Goal: Transaction & Acquisition: Book appointment/travel/reservation

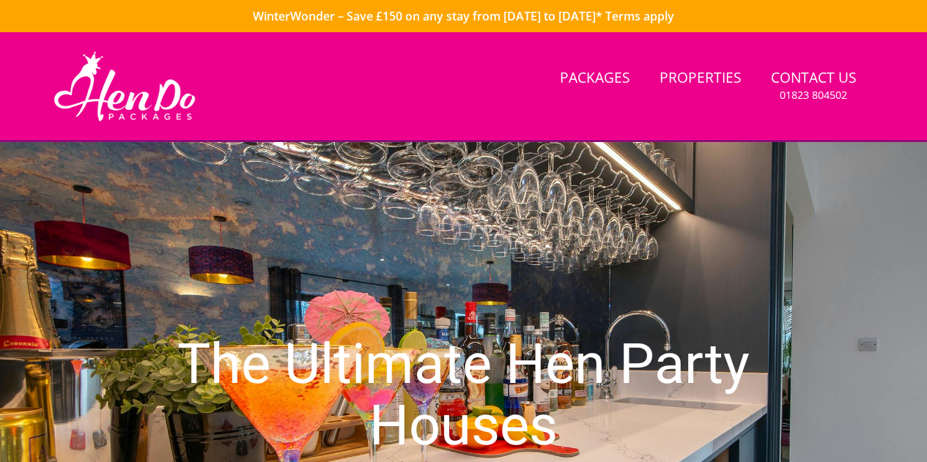
click at [681, 72] on link "Properties" at bounding box center [700, 78] width 94 height 33
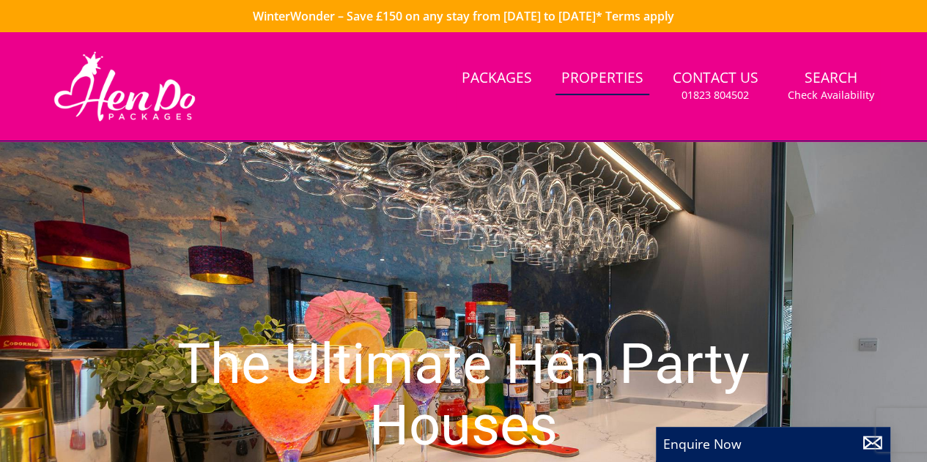
click at [599, 78] on link "Properties" at bounding box center [602, 78] width 94 height 33
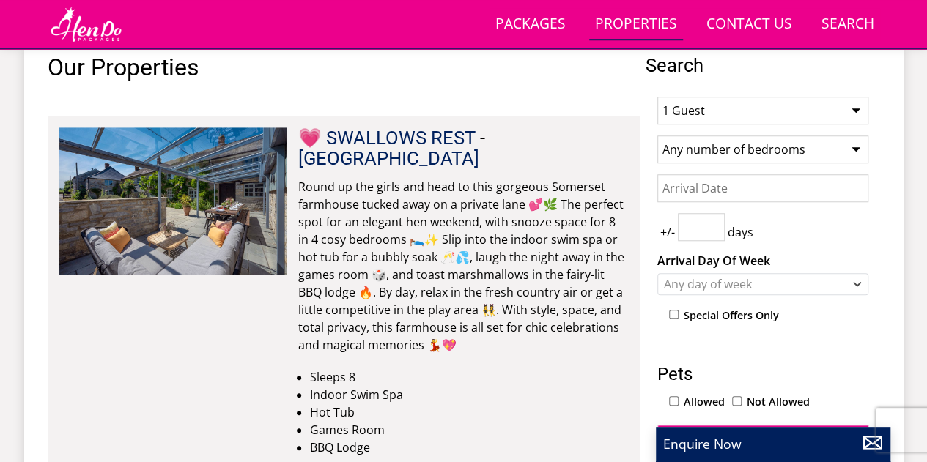
scroll to position [586, 0]
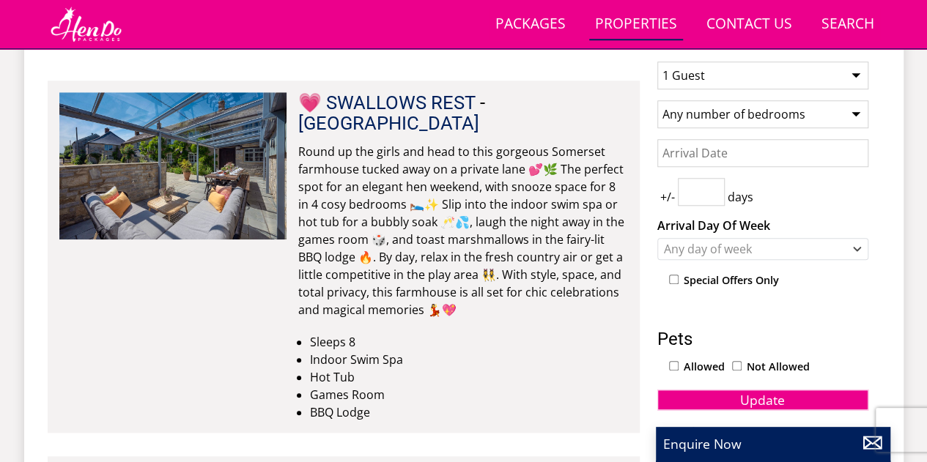
click at [704, 74] on select "1 Guest 2 Guests 3 Guests 4 Guests 5 Guests 6 Guests 7 Guests 8 Guests 9 Guests…" at bounding box center [762, 76] width 211 height 28
select select "20"
click at [657, 62] on select "1 Guest 2 Guests 3 Guests 4 Guests 5 Guests 6 Guests 7 Guests 8 Guests 9 Guests…" at bounding box center [762, 76] width 211 height 28
click at [700, 115] on select "Any number of bedrooms 4 Bedrooms 5 Bedrooms 6 Bedrooms 7 Bedrooms 8 Bedrooms 9…" at bounding box center [762, 114] width 211 height 28
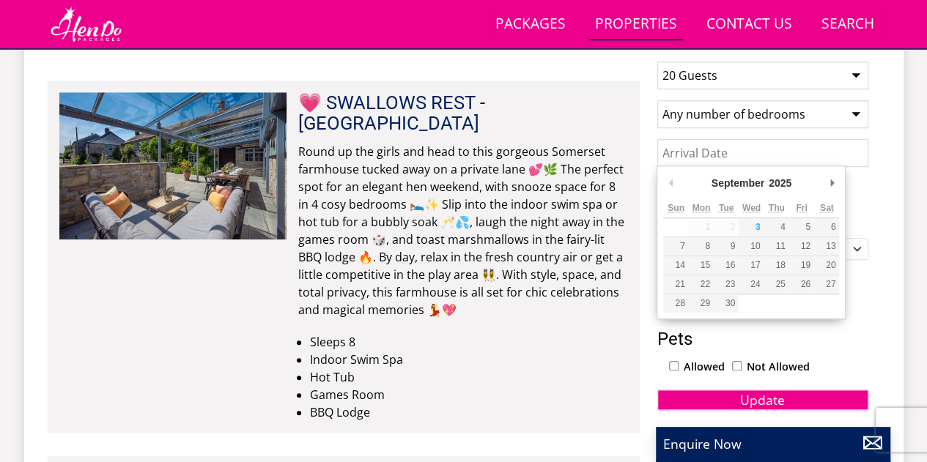
click at [705, 154] on input "Date" at bounding box center [762, 153] width 211 height 28
type input "[DATE]"
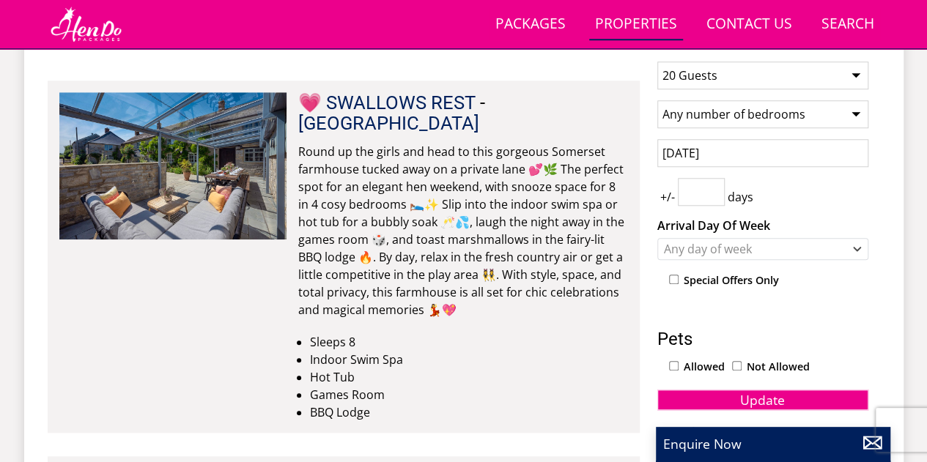
click at [707, 193] on input "number" at bounding box center [701, 192] width 47 height 28
click at [711, 185] on input "1" at bounding box center [701, 192] width 47 height 28
click at [711, 185] on input "2" at bounding box center [701, 192] width 47 height 28
click at [711, 185] on input "3" at bounding box center [701, 192] width 47 height 28
click at [714, 197] on input "2" at bounding box center [701, 192] width 47 height 28
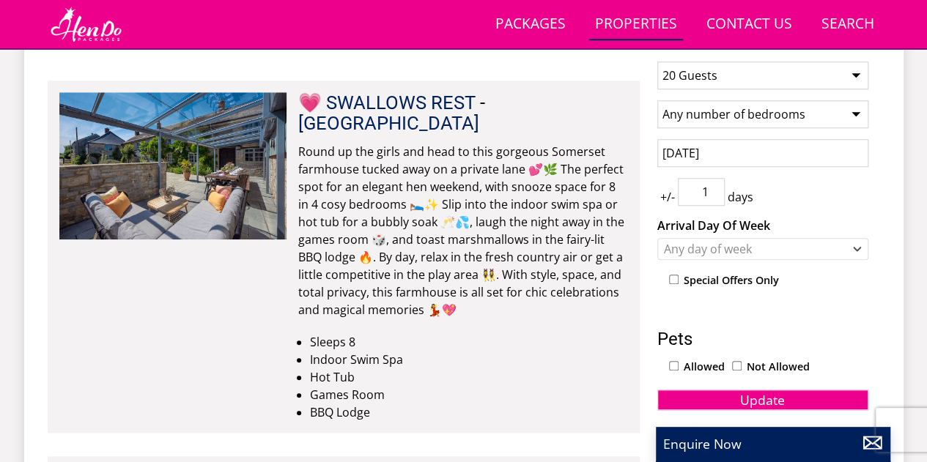
click at [714, 197] on input "1" at bounding box center [701, 192] width 47 height 28
type input "0"
click at [714, 197] on input "0" at bounding box center [701, 192] width 47 height 28
click at [711, 251] on div "Any day of week" at bounding box center [755, 249] width 190 height 16
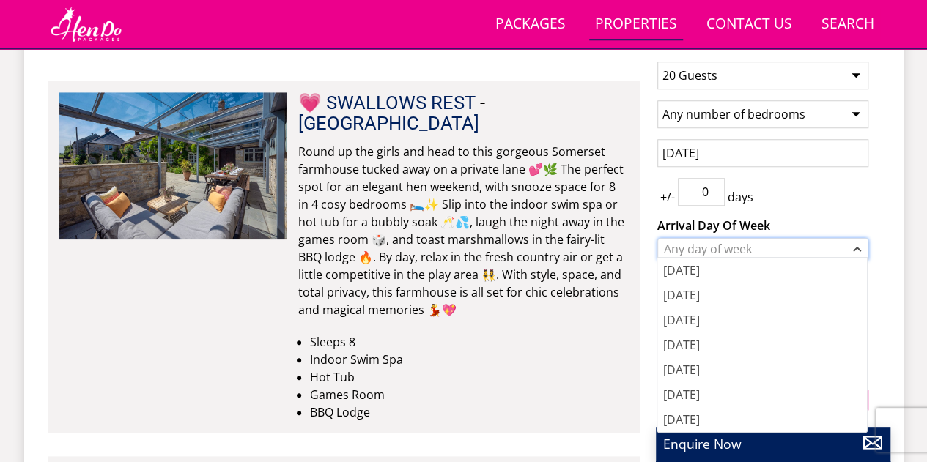
click at [711, 251] on div "Any day of week" at bounding box center [755, 249] width 190 height 16
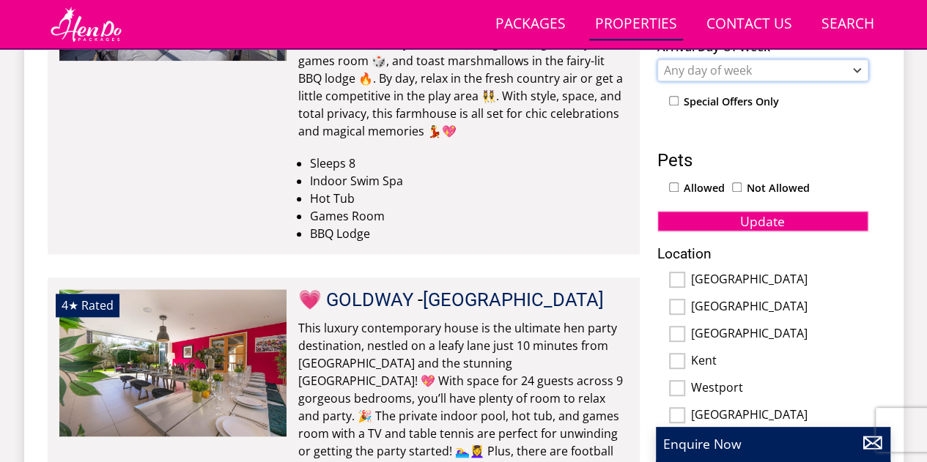
scroll to position [733, 0]
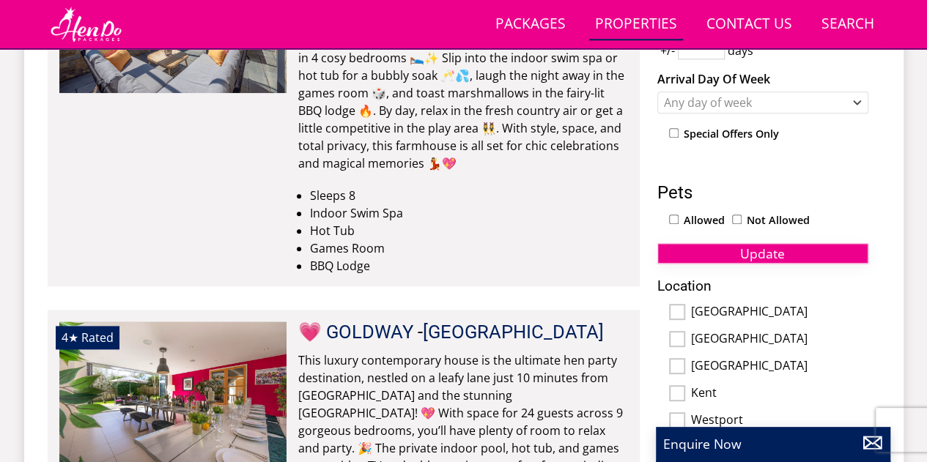
click at [818, 253] on button "Update" at bounding box center [762, 253] width 211 height 21
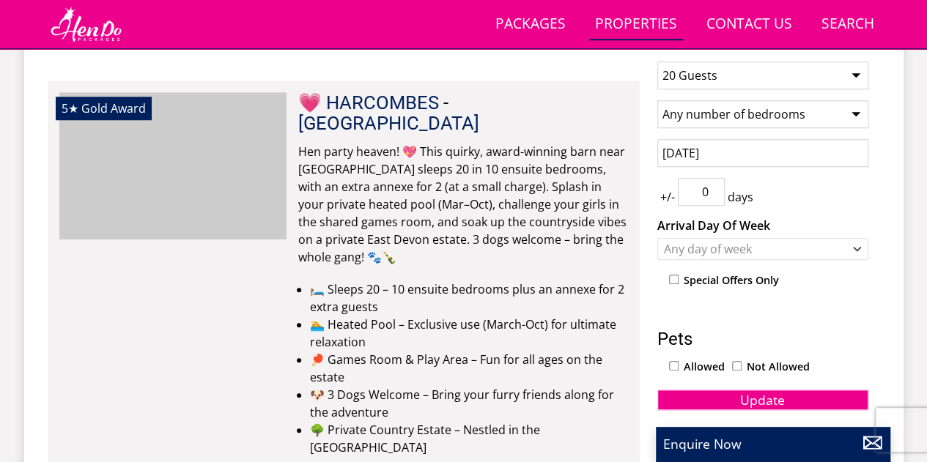
scroll to position [0, 1364]
drag, startPoint x: 514, startPoint y: 108, endPoint x: 328, endPoint y: 108, distance: 186.1
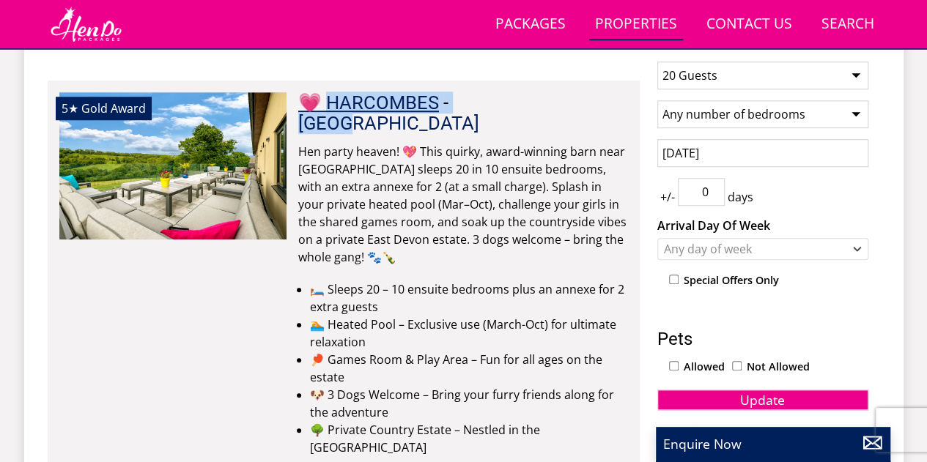
click at [328, 108] on h2 "💗 HARCOMBES - [GEOGRAPHIC_DATA]" at bounding box center [463, 112] width 330 height 41
copy h2 "ARCOMBES - [GEOGRAPHIC_DATA]"
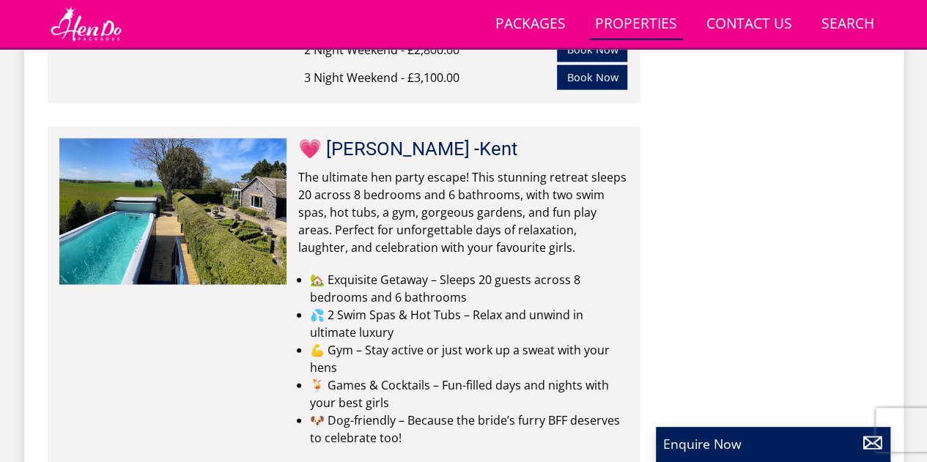
scroll to position [1758, 0]
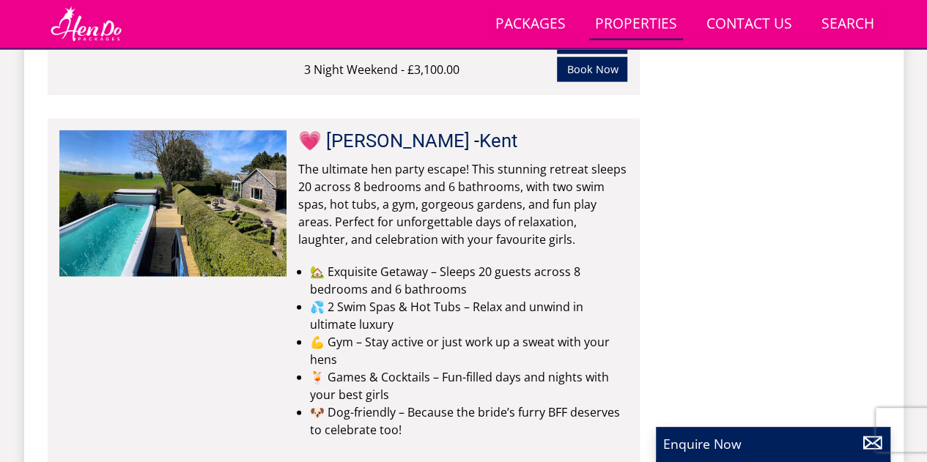
click at [476, 130] on h2 "💗 [PERSON_NAME][GEOGRAPHIC_DATA]" at bounding box center [463, 140] width 330 height 21
click at [470, 130] on h2 "💗 [PERSON_NAME][GEOGRAPHIC_DATA]" at bounding box center [463, 140] width 330 height 21
drag, startPoint x: 466, startPoint y: 100, endPoint x: 332, endPoint y: 99, distance: 134.1
click at [332, 130] on h2 "💗 [PERSON_NAME][GEOGRAPHIC_DATA]" at bounding box center [463, 140] width 330 height 21
copy h2 "[PERSON_NAME][GEOGRAPHIC_DATA]"
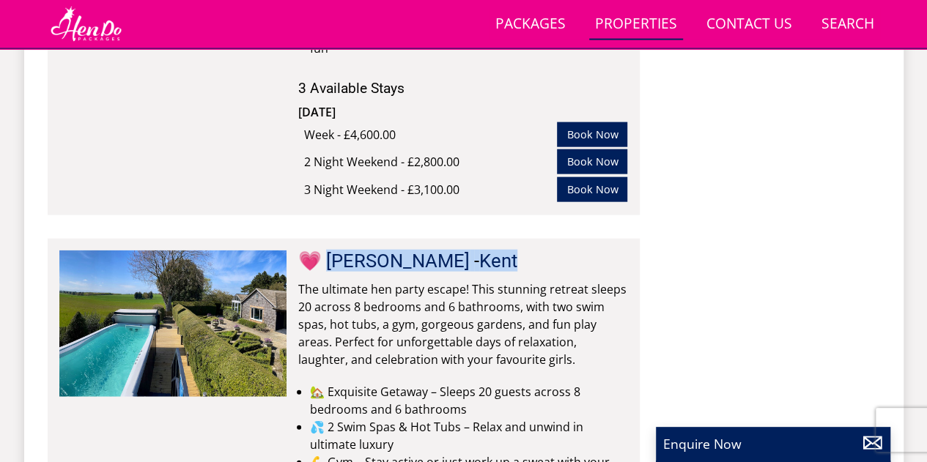
scroll to position [1612, 0]
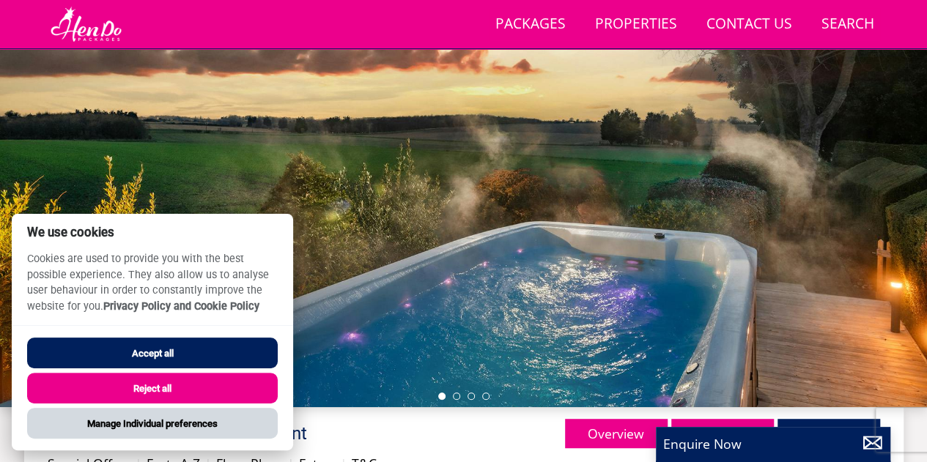
scroll to position [160, 0]
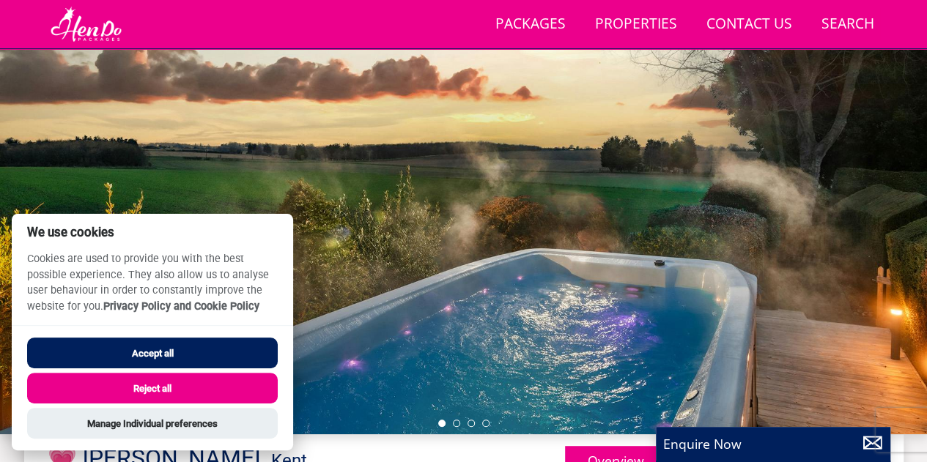
click at [127, 390] on button "Reject all" at bounding box center [152, 388] width 251 height 31
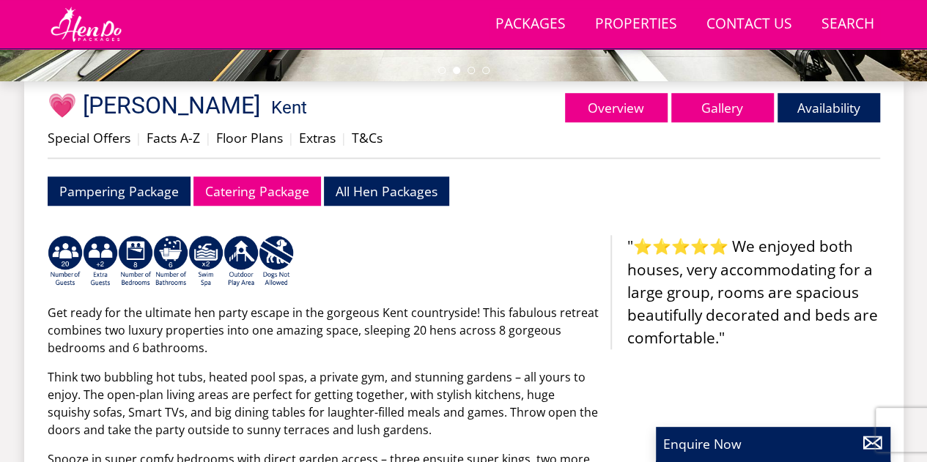
scroll to position [440, 0]
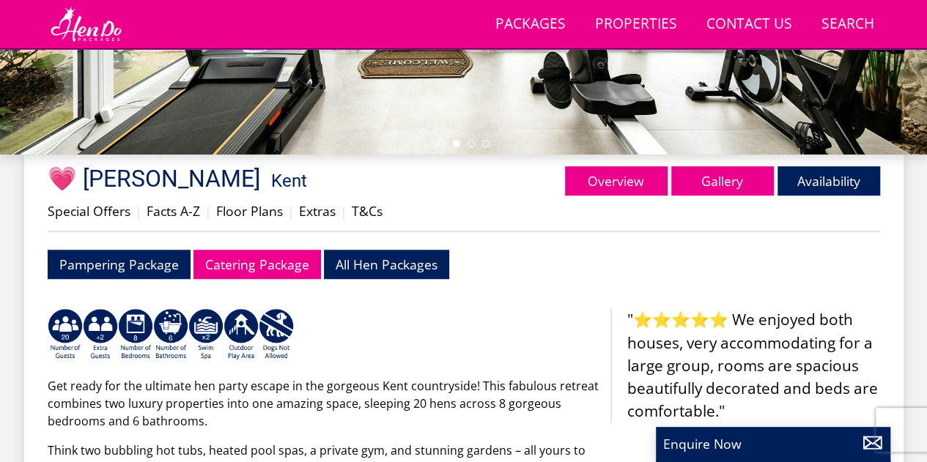
click at [738, 184] on link "Gallery" at bounding box center [722, 180] width 103 height 29
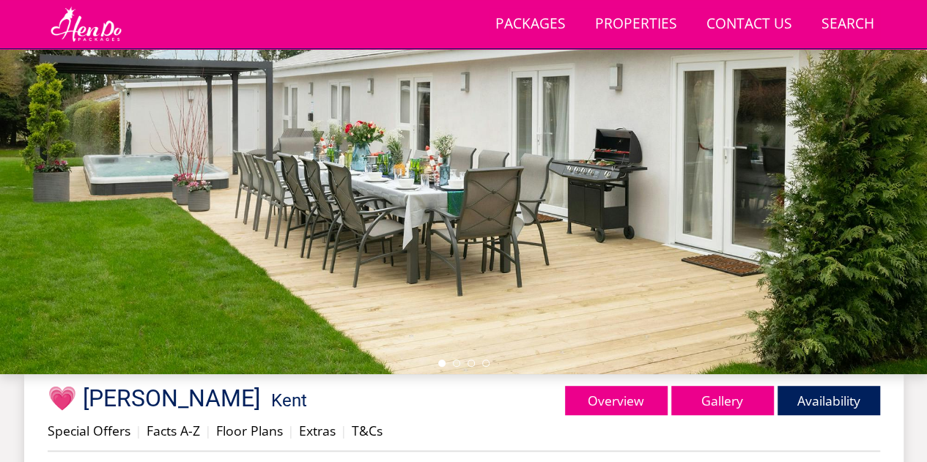
scroll to position [147, 0]
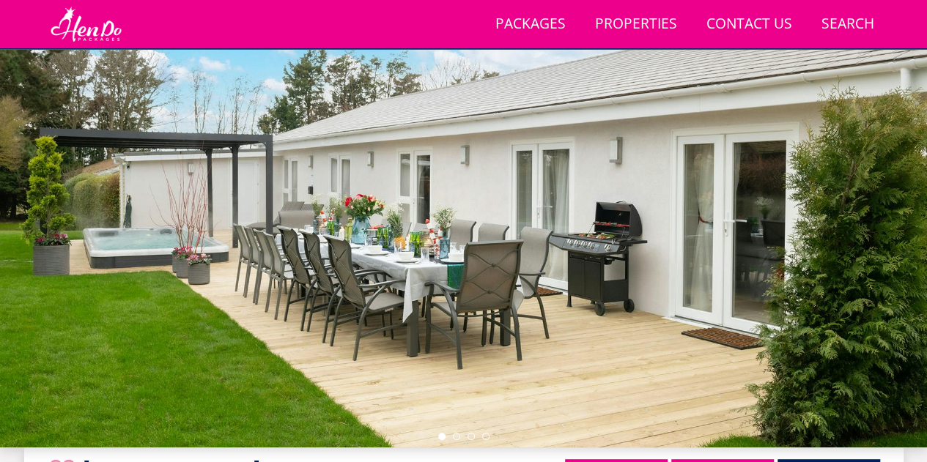
click at [892, 232] on div at bounding box center [463, 191] width 927 height 513
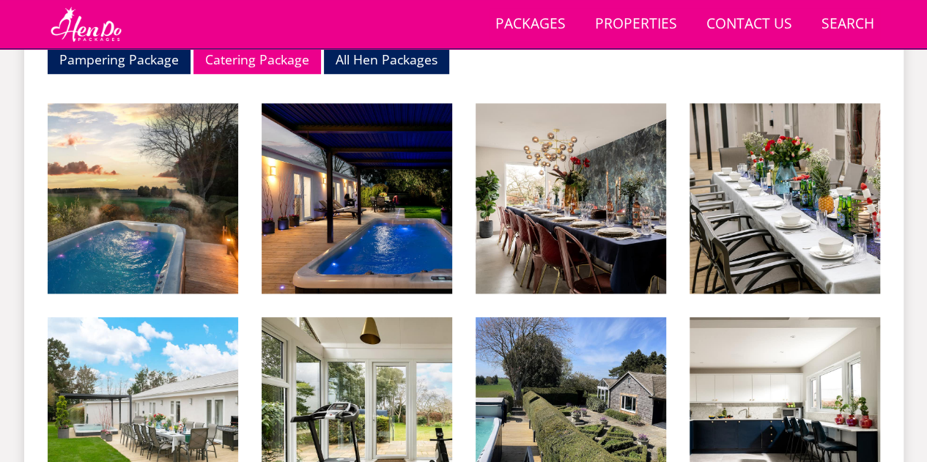
scroll to position [659, 0]
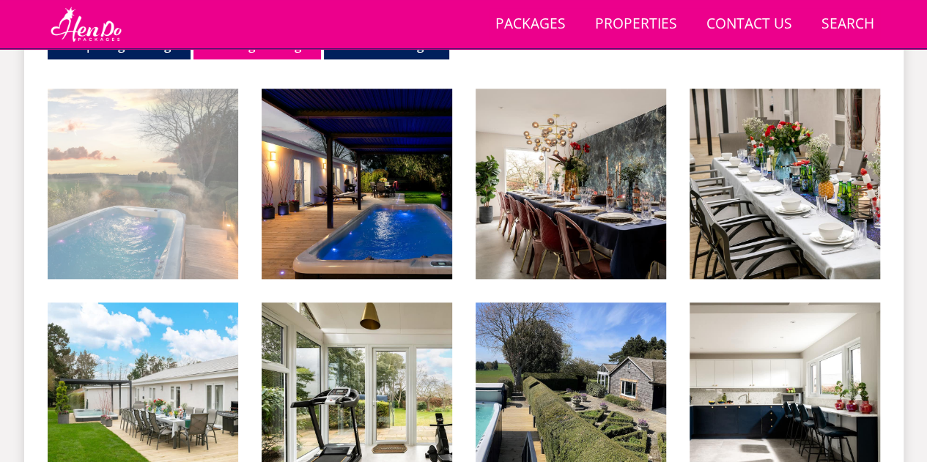
click at [211, 186] on img at bounding box center [143, 184] width 190 height 190
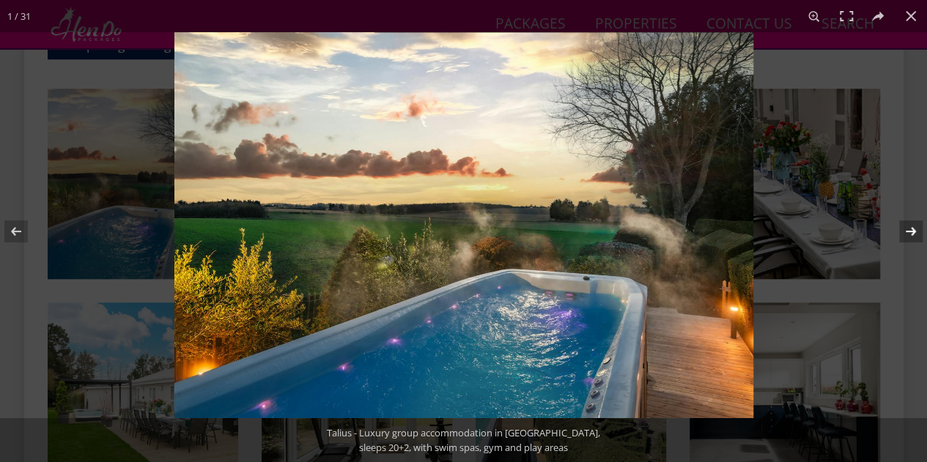
click at [915, 228] on button at bounding box center [900, 231] width 51 height 73
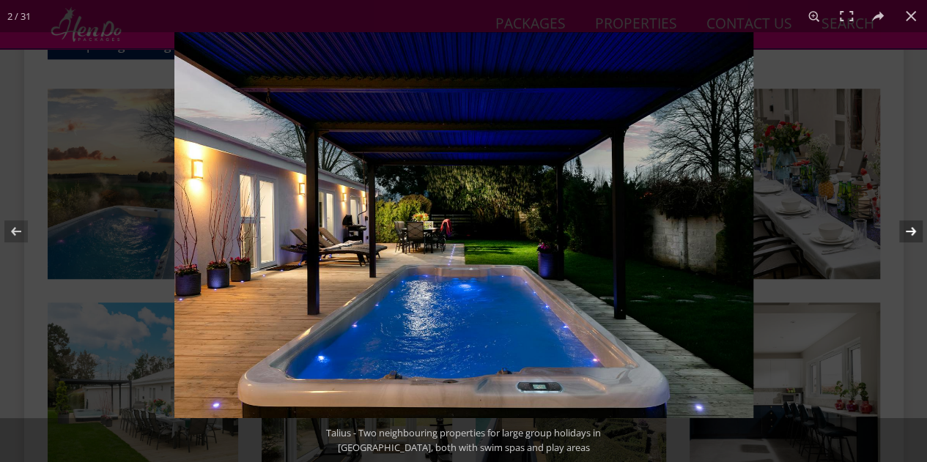
click at [915, 228] on button at bounding box center [900, 231] width 51 height 73
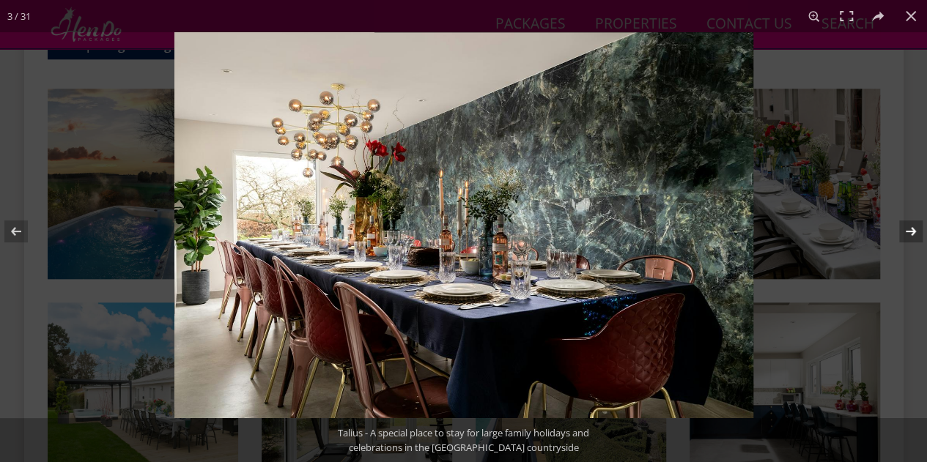
click at [915, 228] on button at bounding box center [900, 231] width 51 height 73
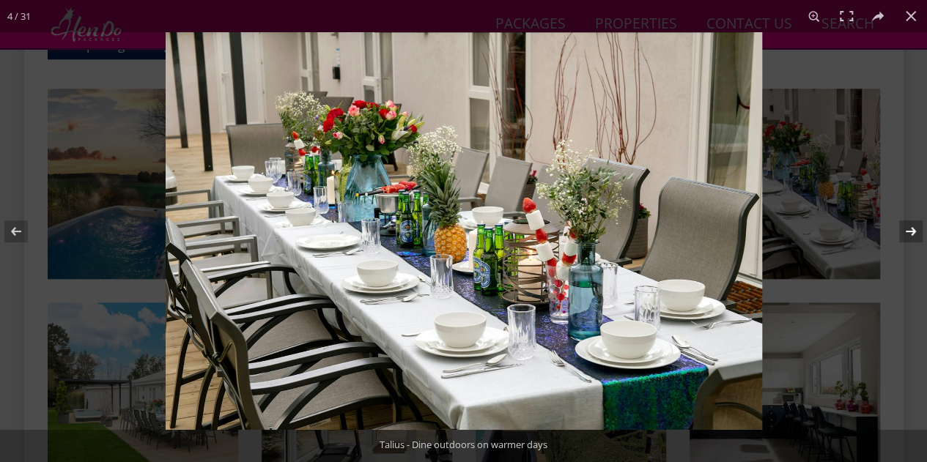
click at [915, 228] on button at bounding box center [900, 231] width 51 height 73
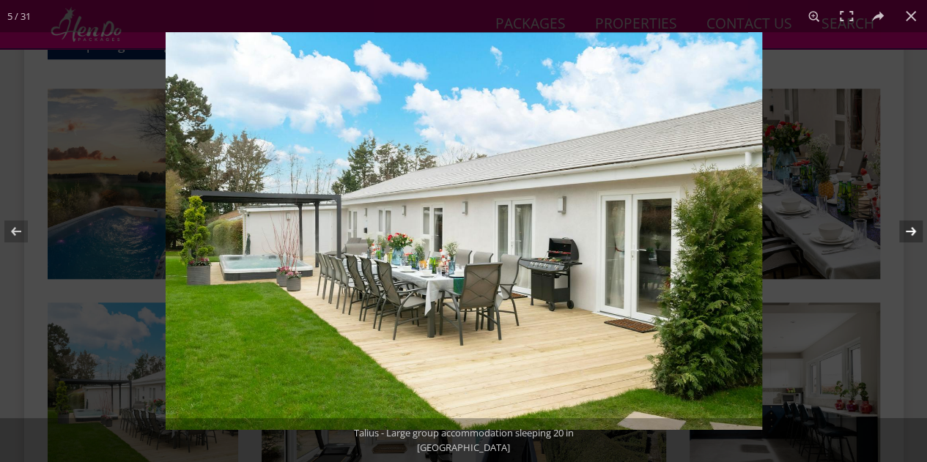
click at [915, 228] on button at bounding box center [900, 231] width 51 height 73
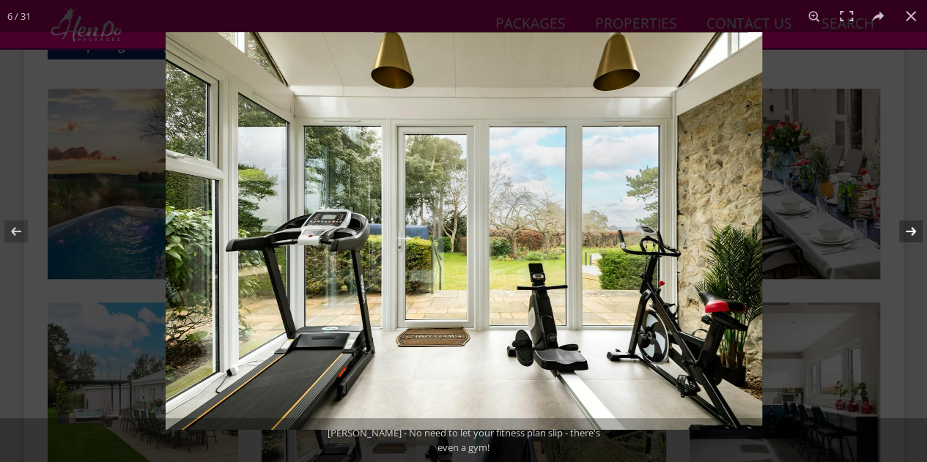
click at [915, 228] on button at bounding box center [900, 231] width 51 height 73
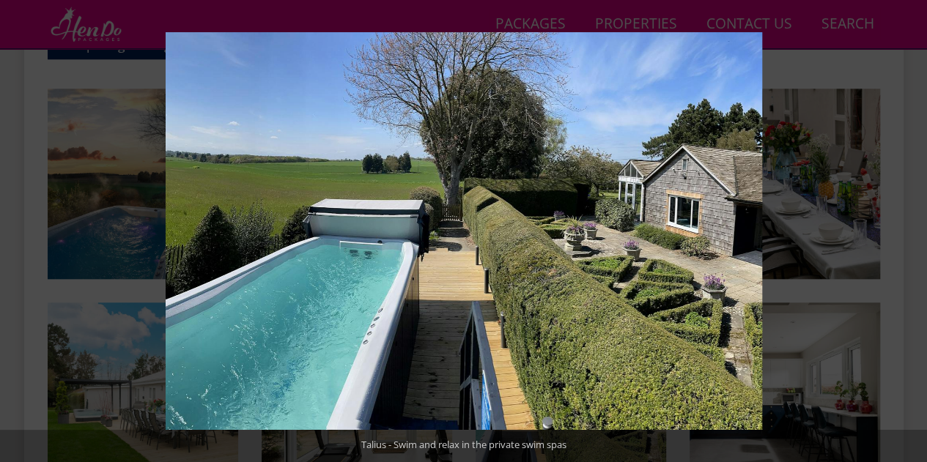
click at [915, 228] on button at bounding box center [900, 231] width 51 height 73
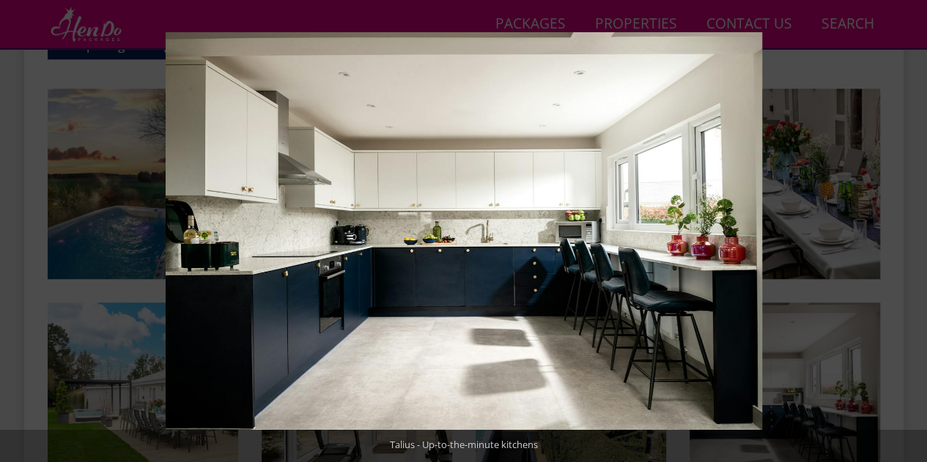
click at [915, 228] on button at bounding box center [900, 231] width 51 height 73
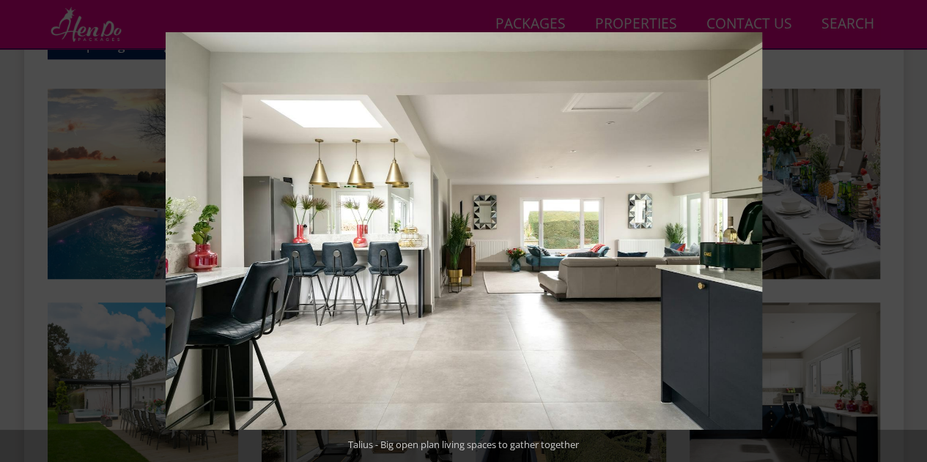
click at [915, 228] on button at bounding box center [900, 231] width 51 height 73
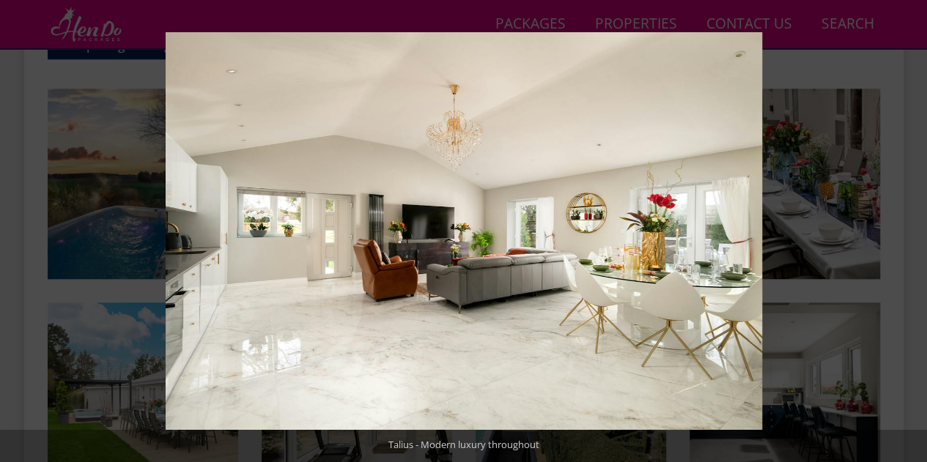
click at [915, 228] on button at bounding box center [900, 231] width 51 height 73
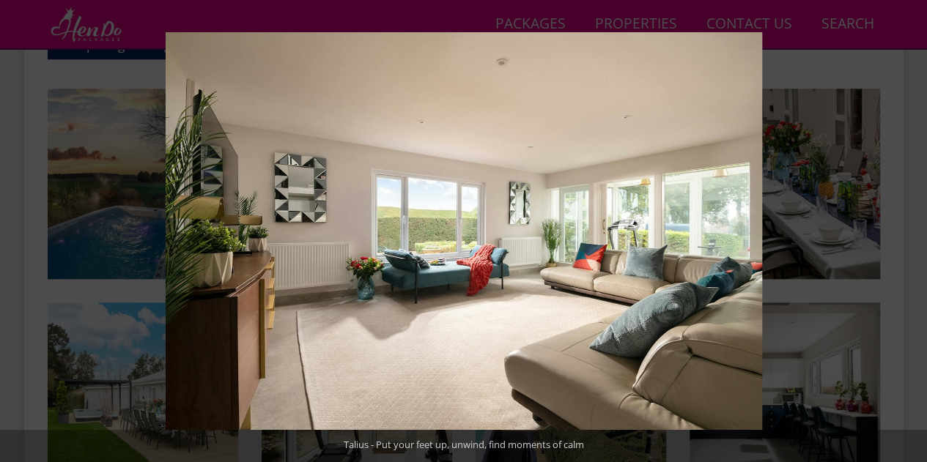
click at [915, 228] on button at bounding box center [900, 231] width 51 height 73
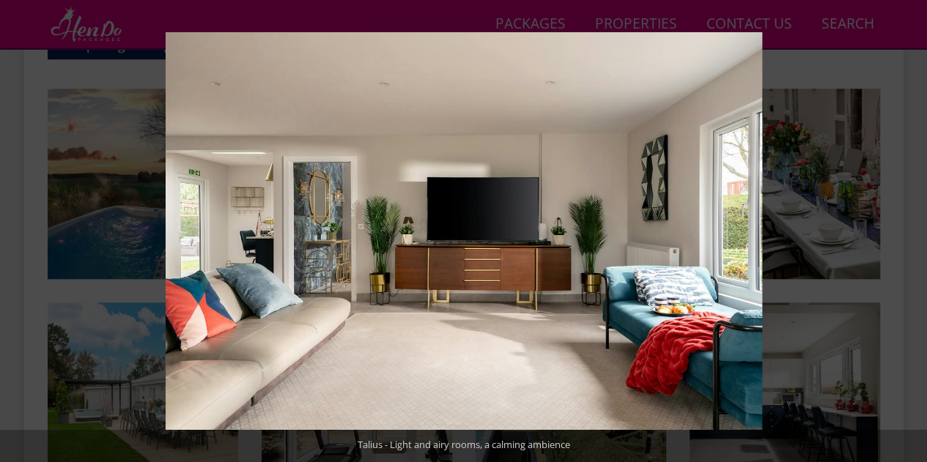
click at [915, 228] on button at bounding box center [900, 231] width 51 height 73
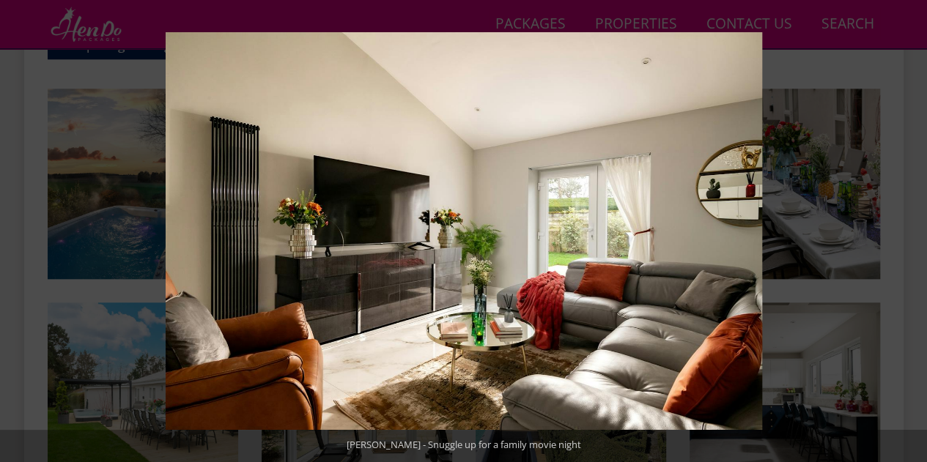
click at [915, 228] on button at bounding box center [900, 231] width 51 height 73
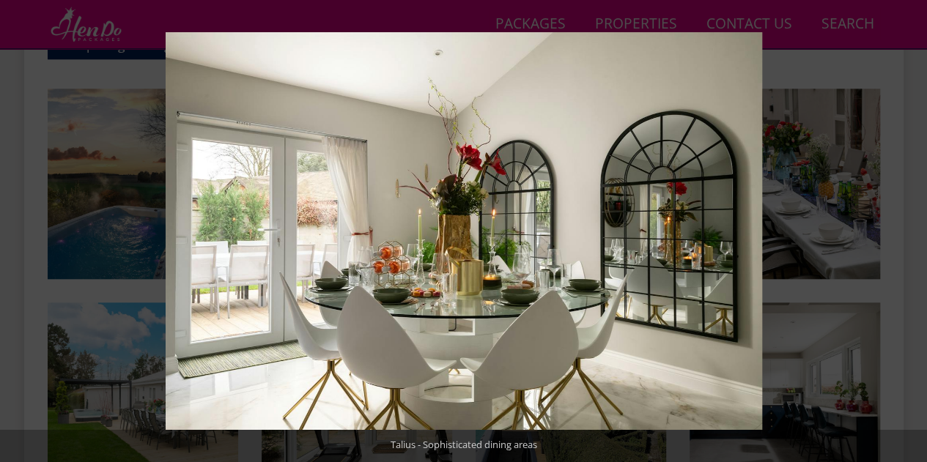
click at [915, 228] on button at bounding box center [900, 231] width 51 height 73
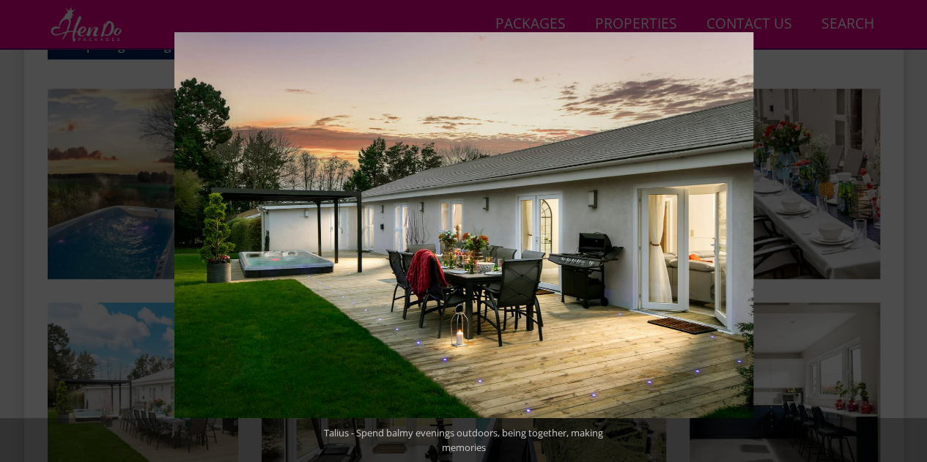
click at [915, 228] on button at bounding box center [900, 231] width 51 height 73
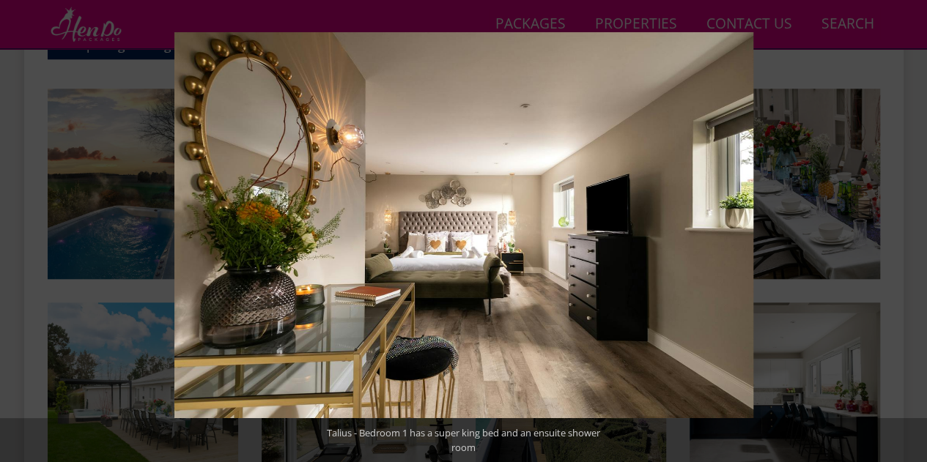
click at [915, 228] on button at bounding box center [900, 231] width 51 height 73
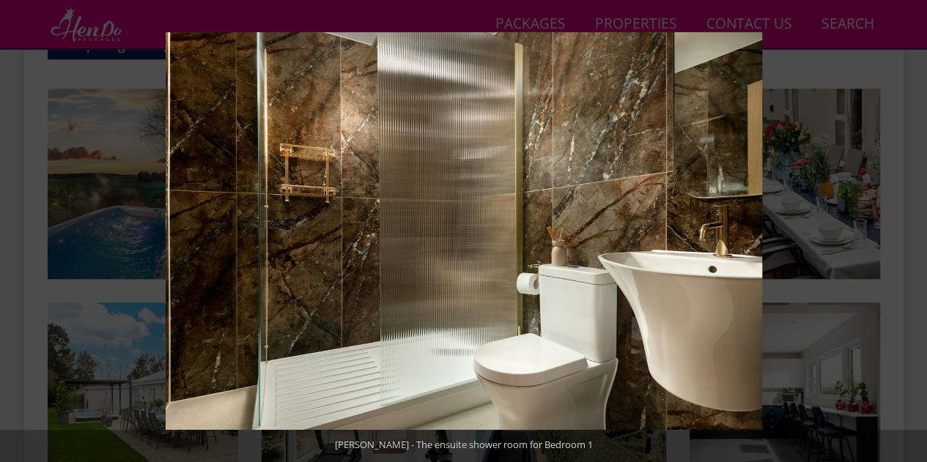
click at [915, 228] on button at bounding box center [900, 231] width 51 height 73
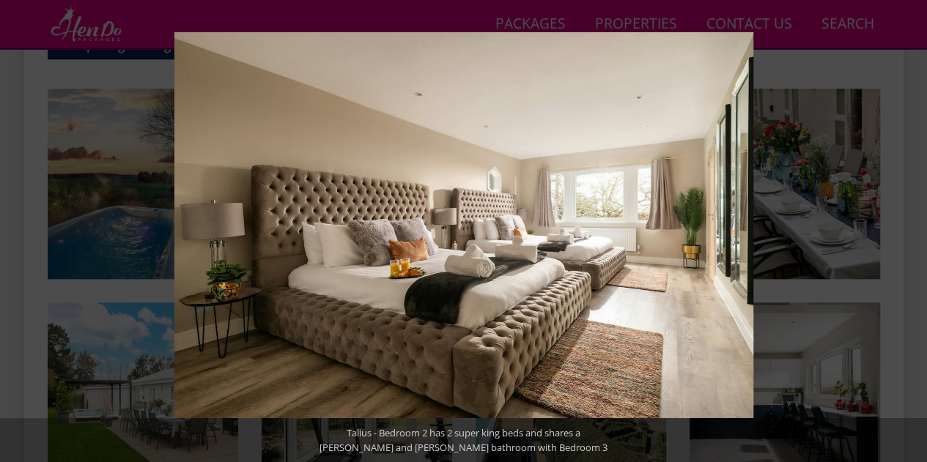
click at [915, 228] on button at bounding box center [900, 231] width 51 height 73
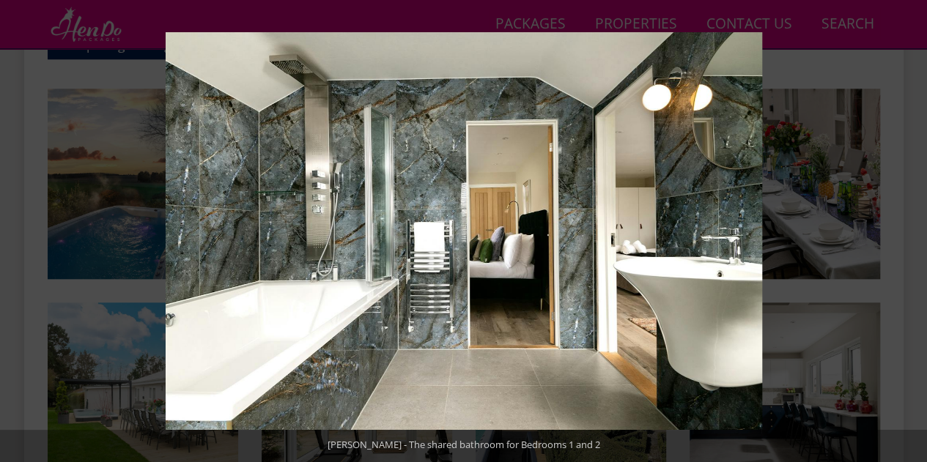
click at [915, 228] on button at bounding box center [900, 231] width 51 height 73
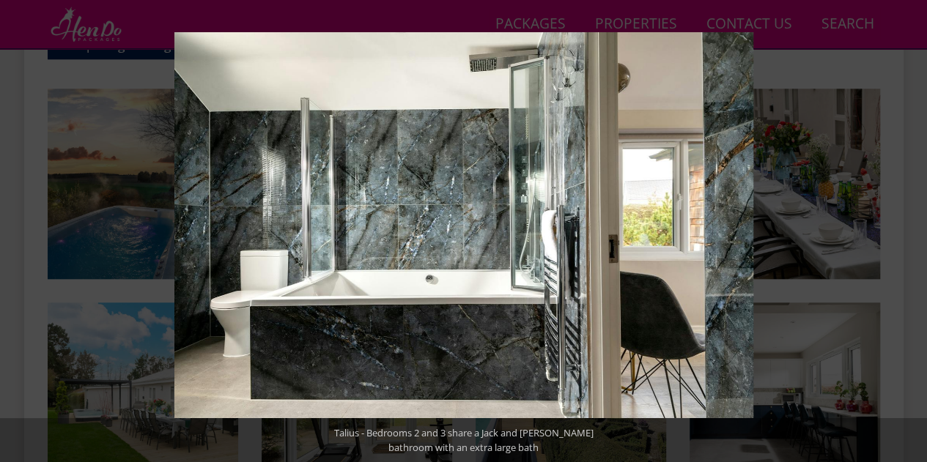
click at [915, 228] on button at bounding box center [900, 231] width 51 height 73
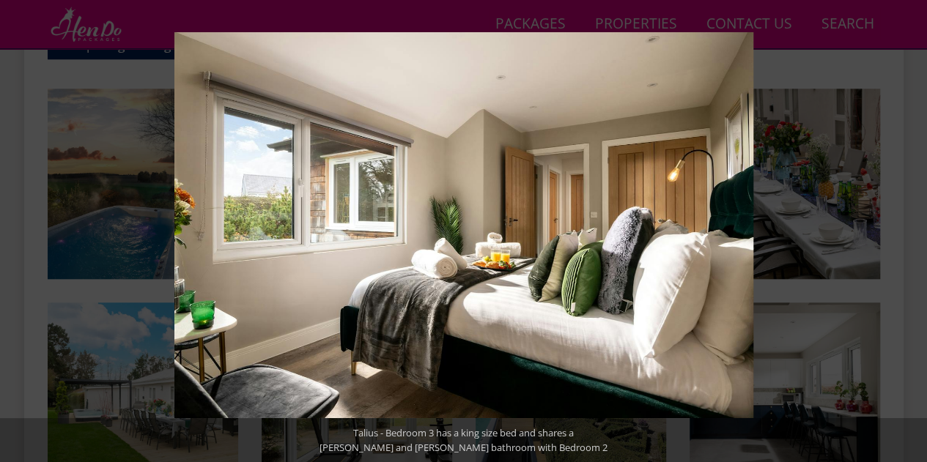
click at [915, 228] on button at bounding box center [900, 231] width 51 height 73
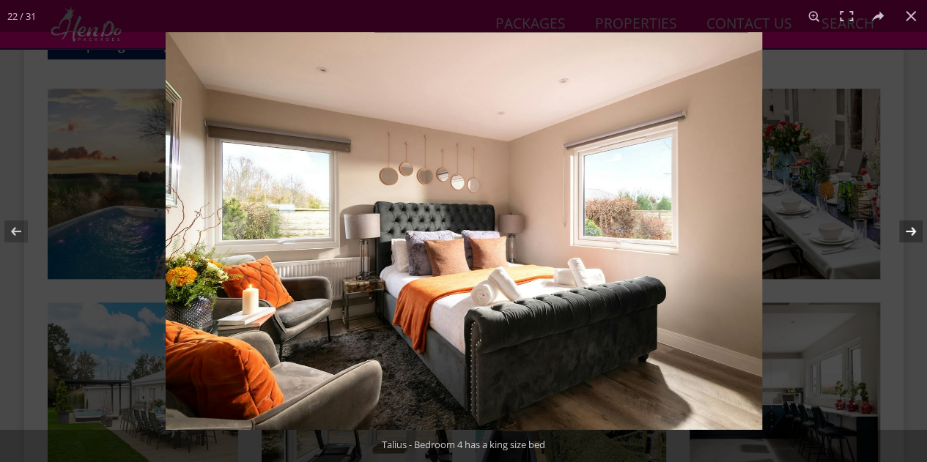
click at [915, 228] on button at bounding box center [900, 231] width 51 height 73
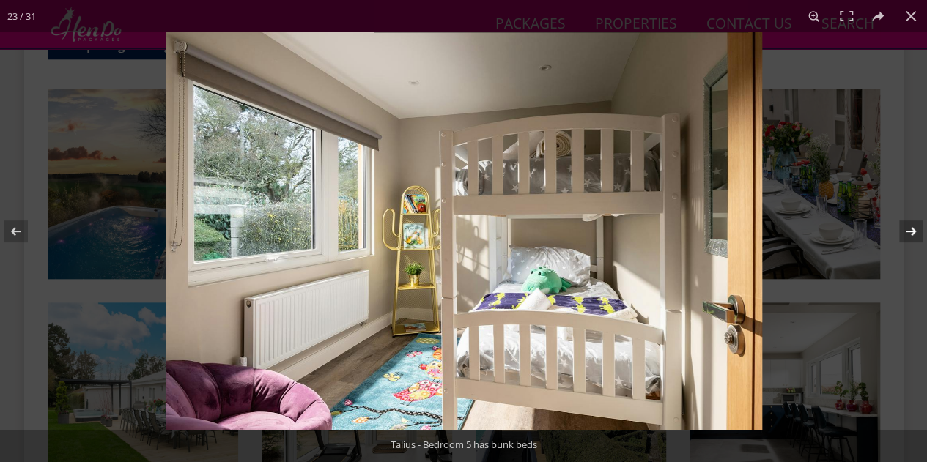
click at [915, 228] on button at bounding box center [900, 231] width 51 height 73
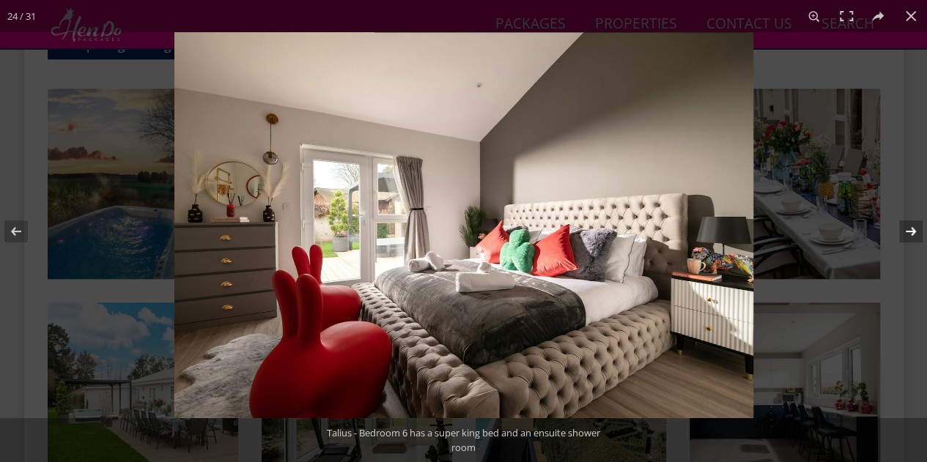
click at [915, 228] on button at bounding box center [900, 231] width 51 height 73
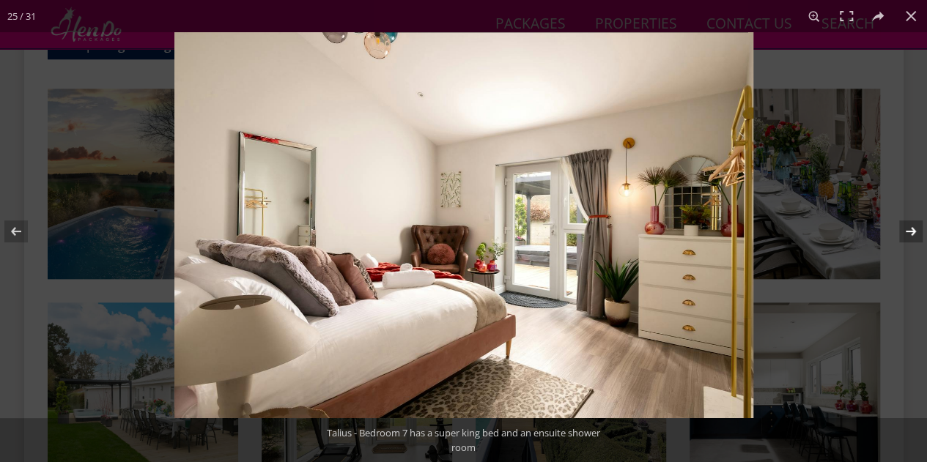
click at [915, 228] on button at bounding box center [900, 231] width 51 height 73
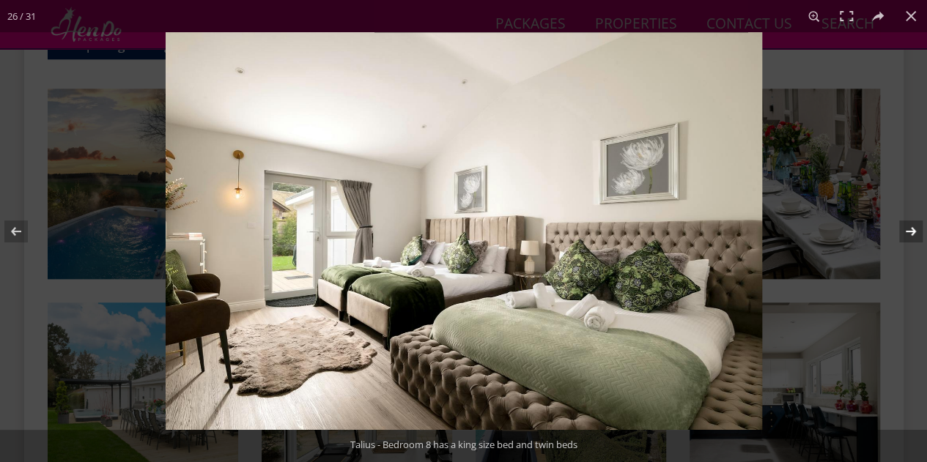
click at [915, 228] on button at bounding box center [900, 231] width 51 height 73
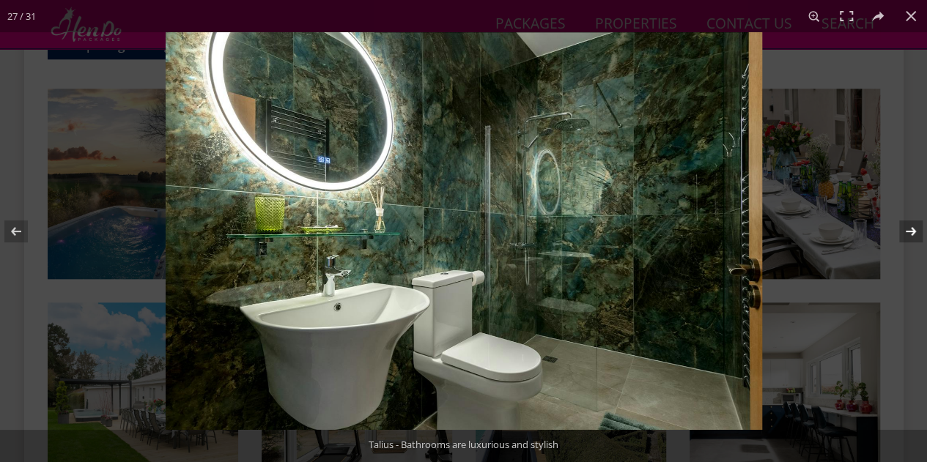
click at [915, 228] on button at bounding box center [900, 231] width 51 height 73
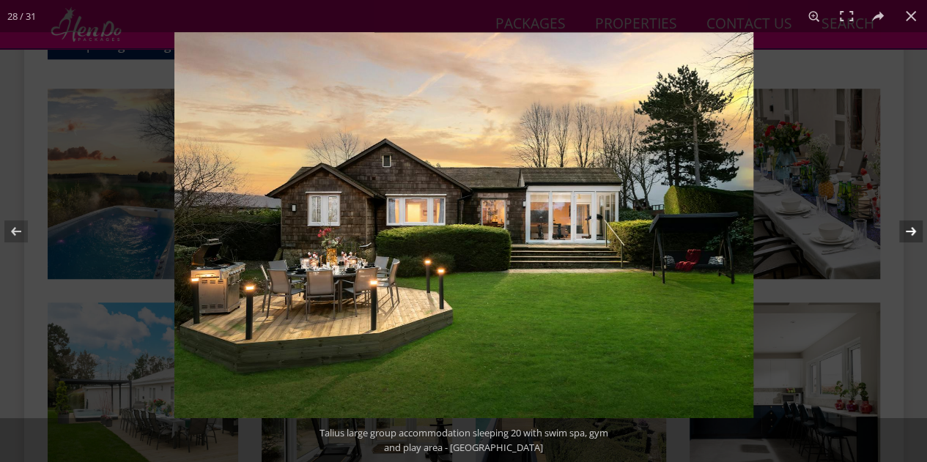
click at [915, 228] on button at bounding box center [900, 231] width 51 height 73
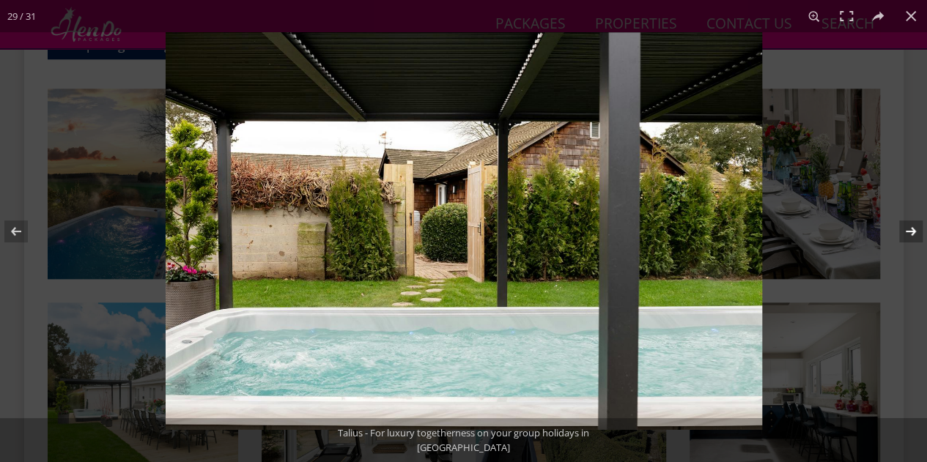
click at [915, 228] on button at bounding box center [900, 231] width 51 height 73
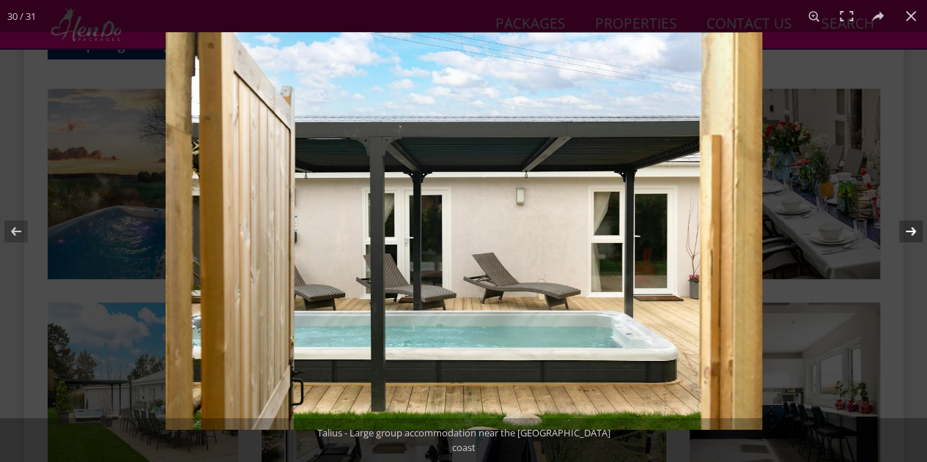
click at [915, 228] on button at bounding box center [900, 231] width 51 height 73
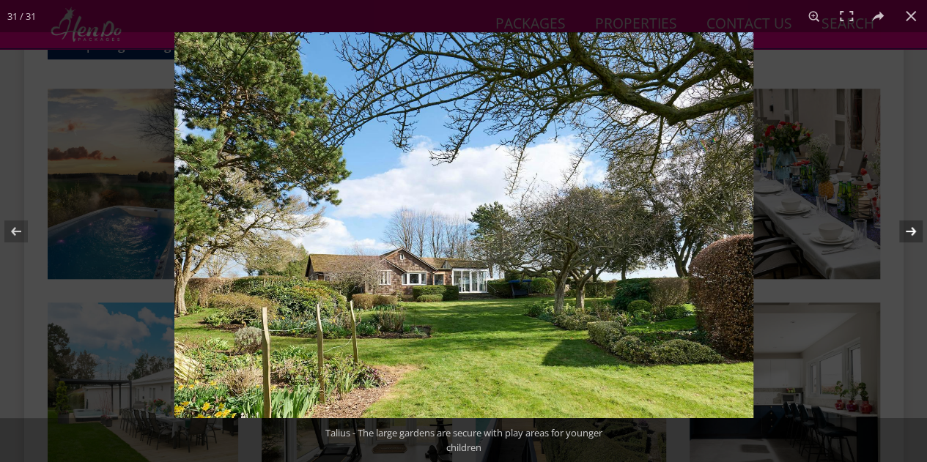
click at [915, 228] on button at bounding box center [900, 231] width 51 height 73
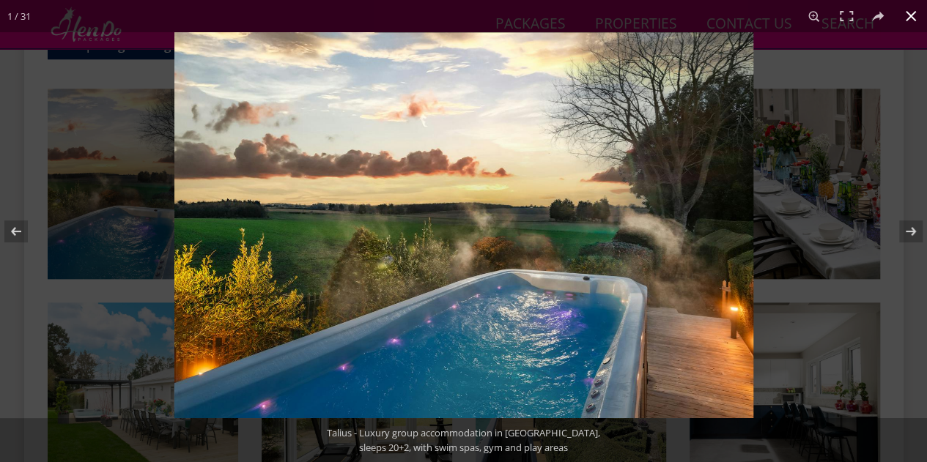
click at [922, 15] on button at bounding box center [910, 16] width 32 height 32
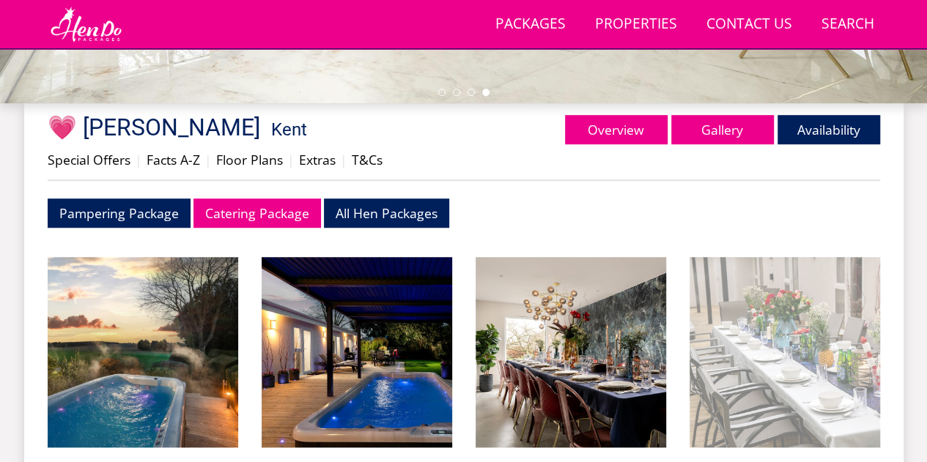
scroll to position [513, 0]
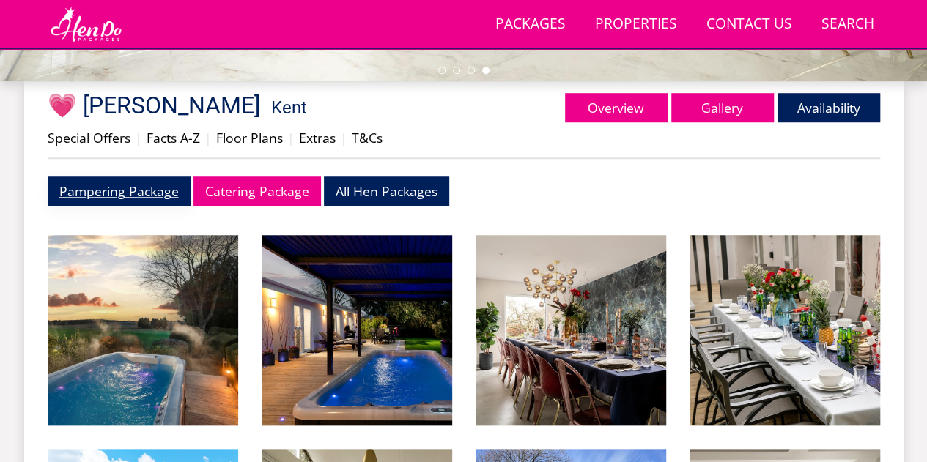
click at [100, 186] on link "Pampering Package" at bounding box center [119, 191] width 143 height 29
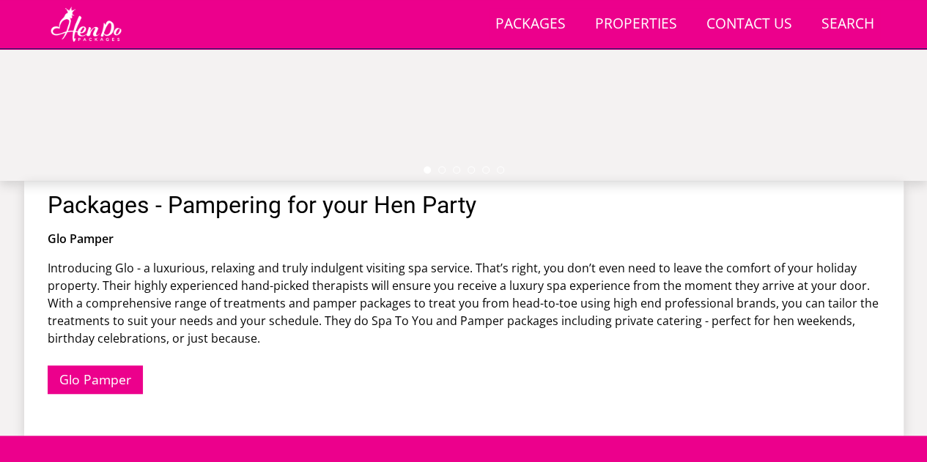
scroll to position [120, 0]
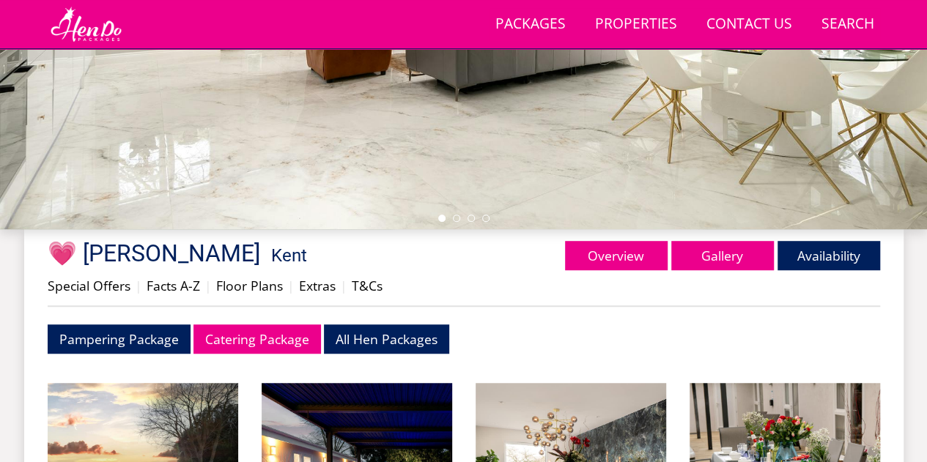
scroll to position [293, 0]
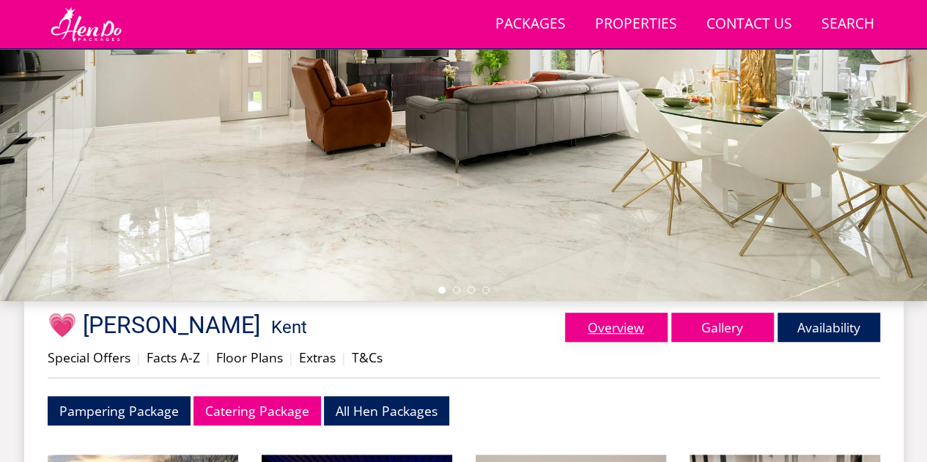
click at [593, 320] on link "Overview" at bounding box center [616, 327] width 103 height 29
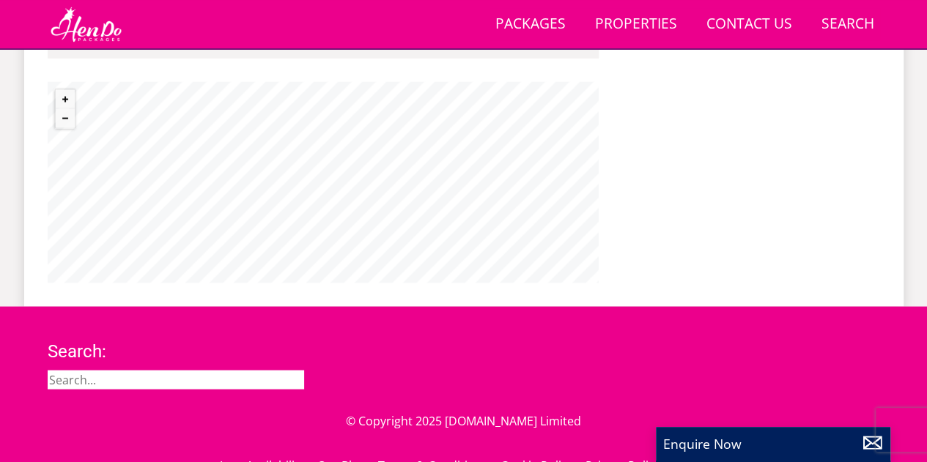
scroll to position [1319, 0]
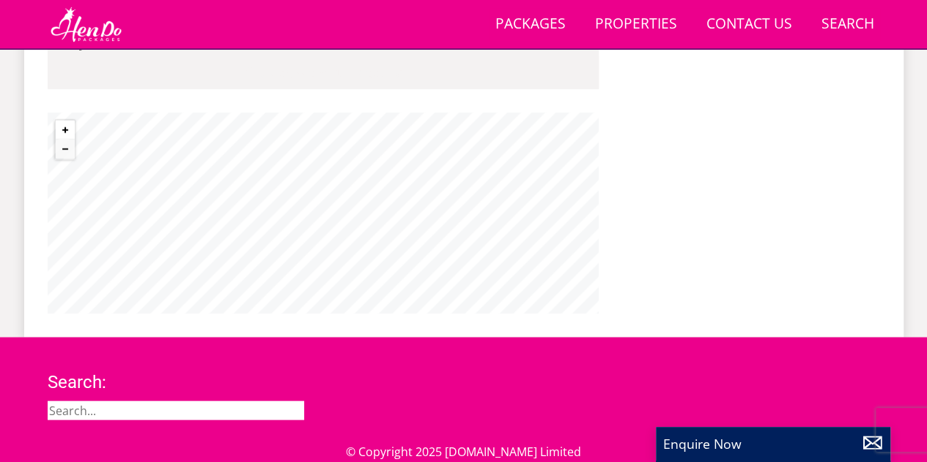
click at [66, 127] on button "Zoom in" at bounding box center [65, 129] width 19 height 19
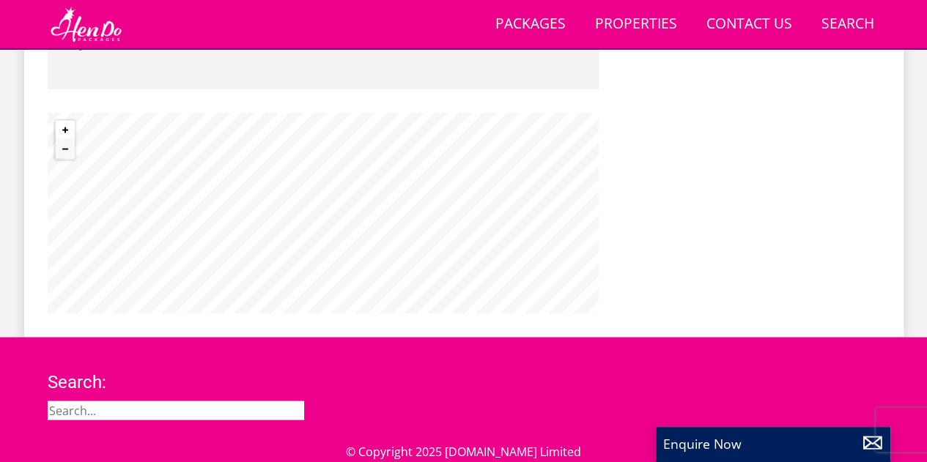
click at [66, 127] on button "Zoom in" at bounding box center [65, 129] width 19 height 19
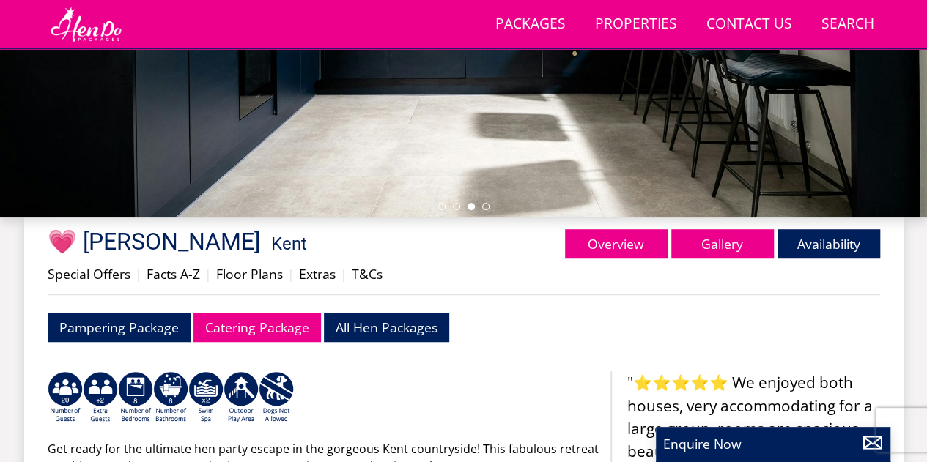
scroll to position [371, 0]
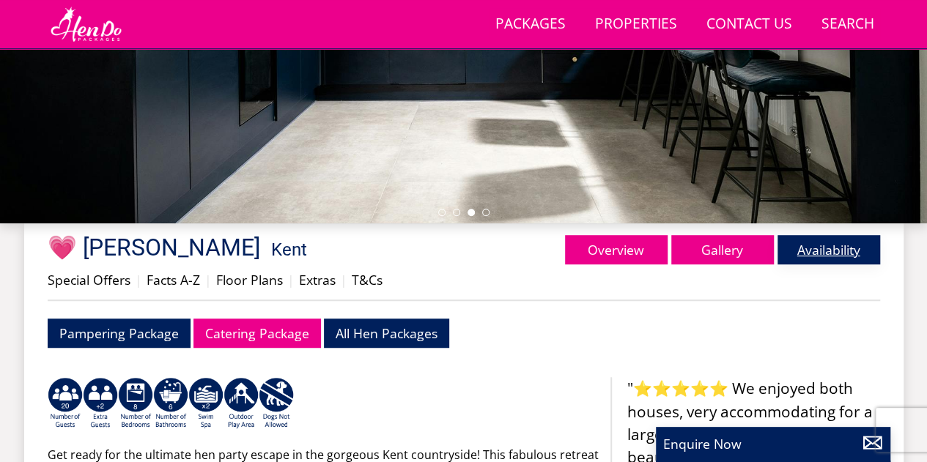
click at [829, 254] on link "Availability" at bounding box center [828, 249] width 103 height 29
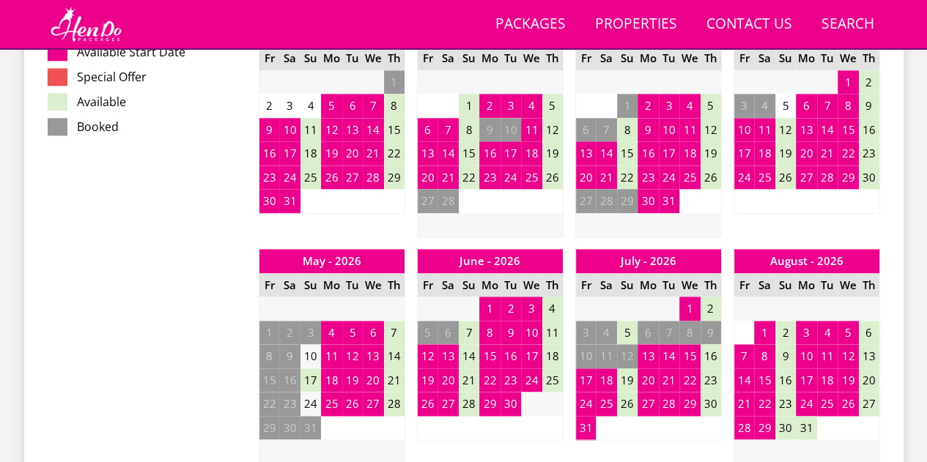
scroll to position [1026, 0]
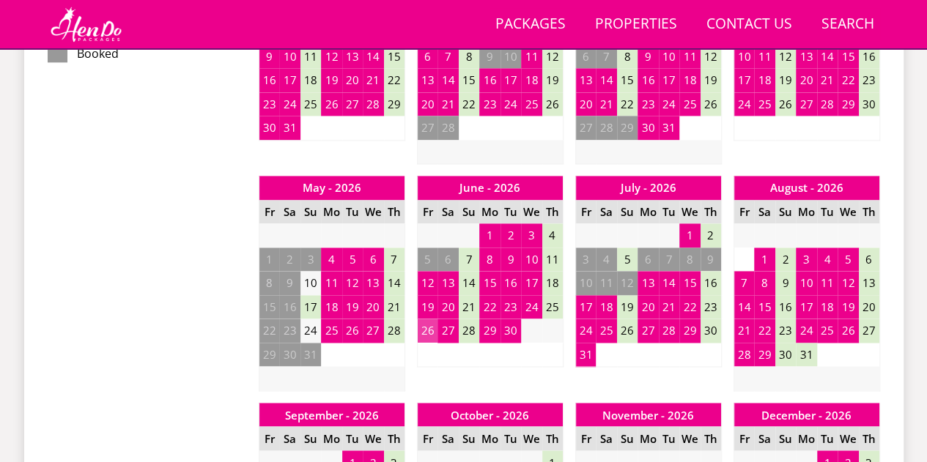
click at [424, 327] on td "26" at bounding box center [427, 331] width 21 height 24
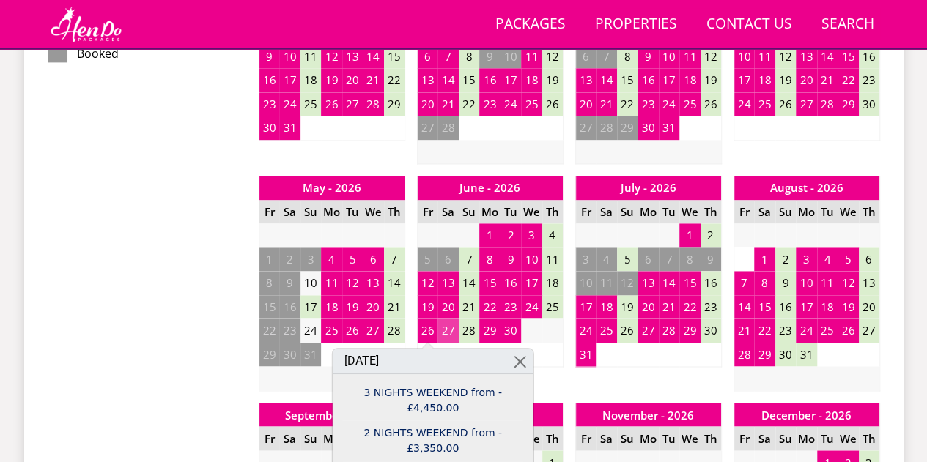
click at [442, 328] on td "27" at bounding box center [447, 331] width 21 height 24
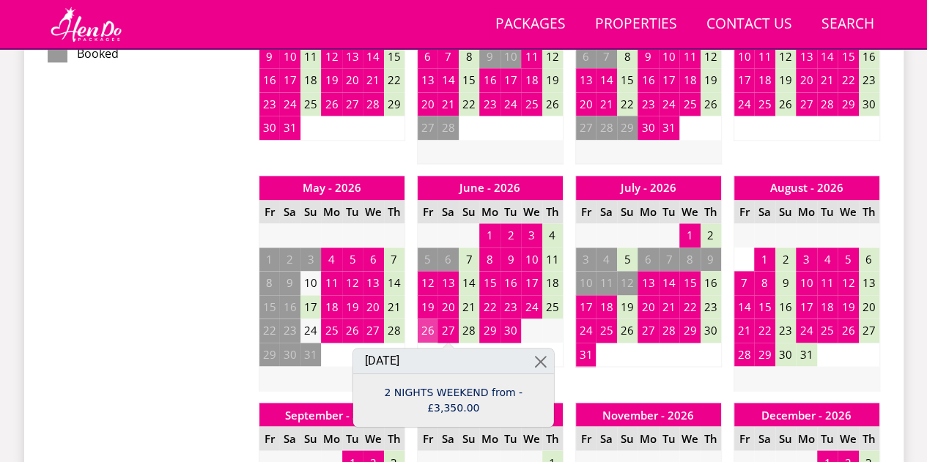
click at [424, 327] on td "26" at bounding box center [427, 331] width 21 height 24
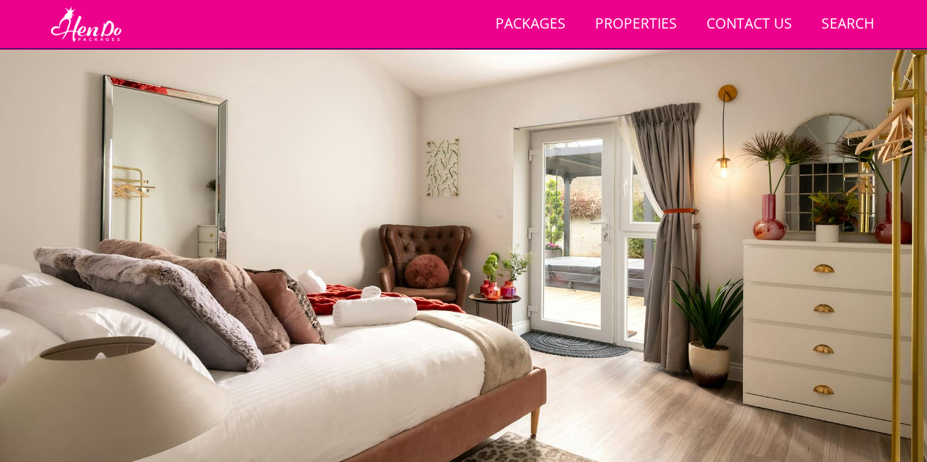
scroll to position [0, 0]
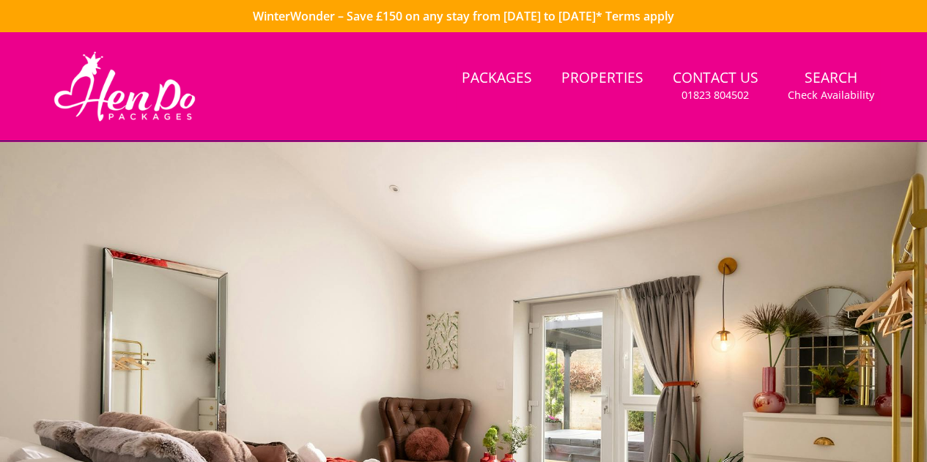
click at [275, 50] on div "Search Menu Packages Properties Contact Us 01823 804502 Search Check Availabili…" at bounding box center [463, 86] width 879 height 73
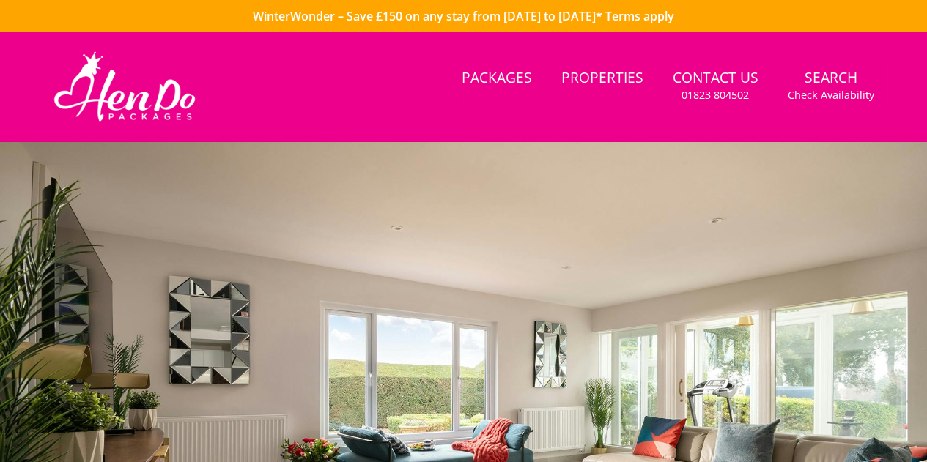
click at [298, 103] on div "Search Menu Packages Properties Contact Us 01823 804502 Search Check Availabili…" at bounding box center [463, 86] width 879 height 73
